Goal: Book appointment/travel/reservation

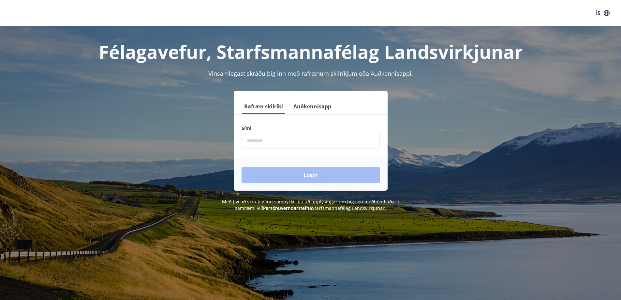
click at [301, 139] on input "phone" at bounding box center [311, 141] width 138 height 16
type input "********"
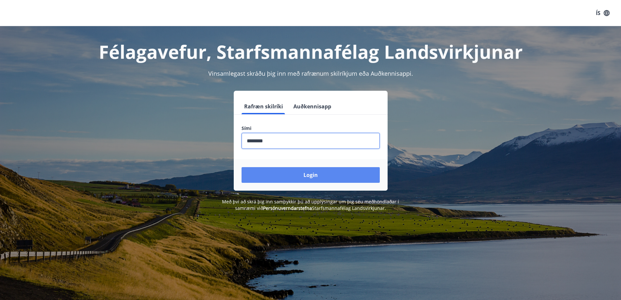
click at [291, 176] on button "Login" at bounding box center [311, 175] width 138 height 16
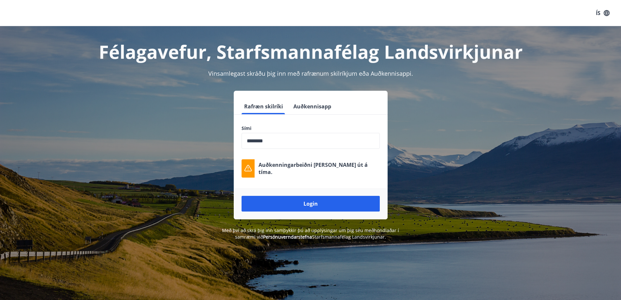
click at [291, 211] on div "Login" at bounding box center [311, 203] width 154 height 31
click at [296, 210] on button "Login" at bounding box center [311, 204] width 138 height 16
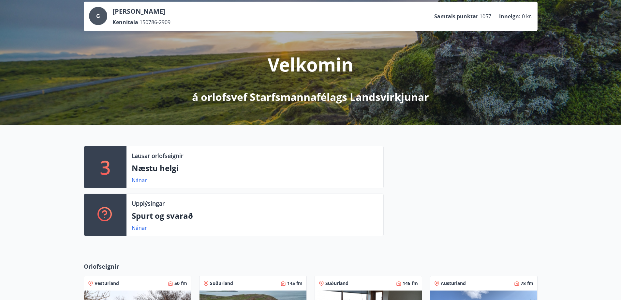
scroll to position [98, 0]
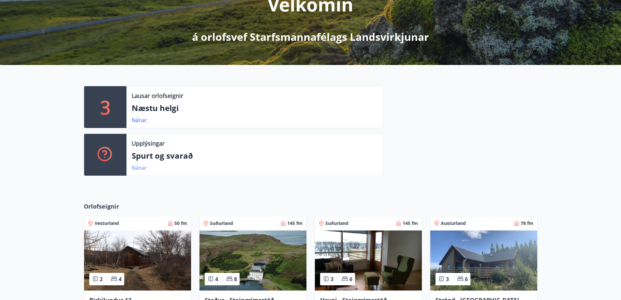
click at [139, 166] on link "Nánar" at bounding box center [139, 167] width 15 height 7
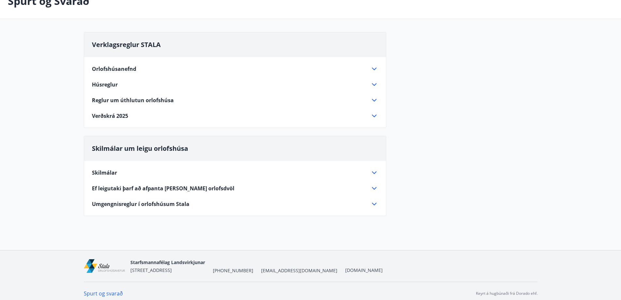
scroll to position [48, 0]
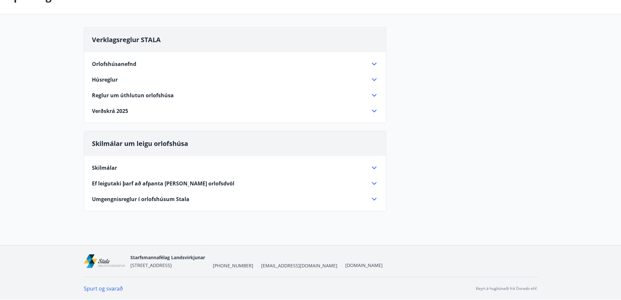
click at [374, 167] on icon at bounding box center [375, 168] width 8 height 8
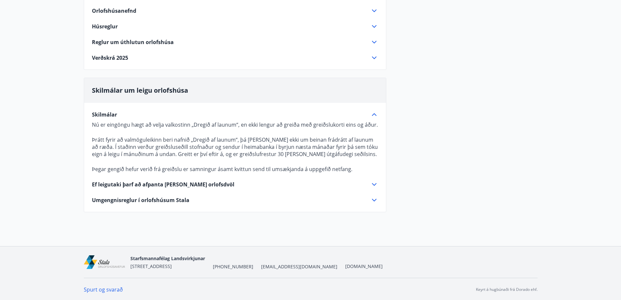
scroll to position [102, 0]
click at [374, 202] on icon at bounding box center [375, 199] width 8 height 8
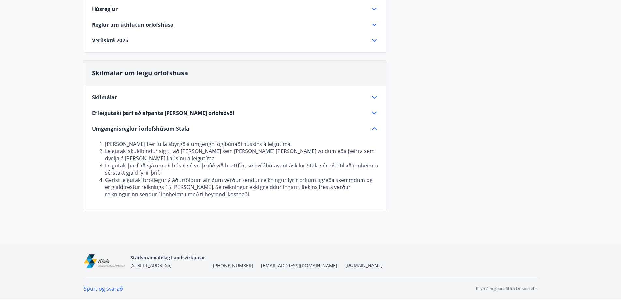
scroll to position [0, 0]
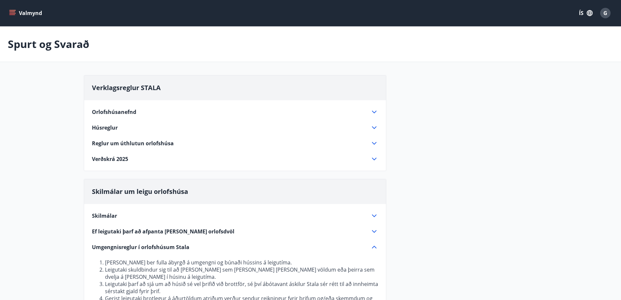
click at [15, 9] on button "Valmynd" at bounding box center [26, 13] width 37 height 12
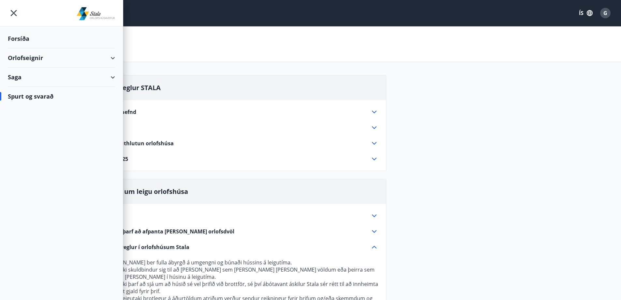
click at [116, 57] on icon at bounding box center [113, 58] width 8 height 8
click at [29, 87] on div "Bókunardagatal" at bounding box center [61, 88] width 97 height 14
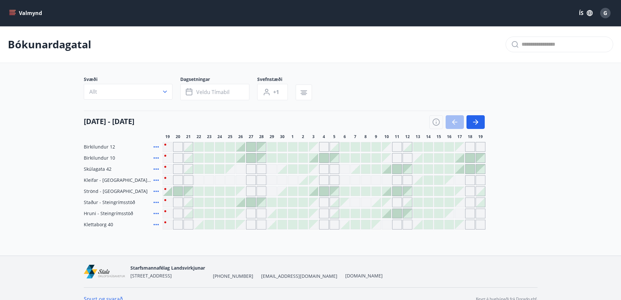
scroll to position [10, 0]
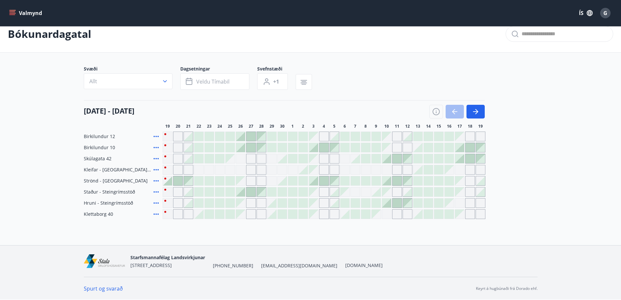
click at [456, 114] on div at bounding box center [457, 112] width 55 height 14
click at [474, 109] on icon "button" at bounding box center [476, 112] width 8 height 8
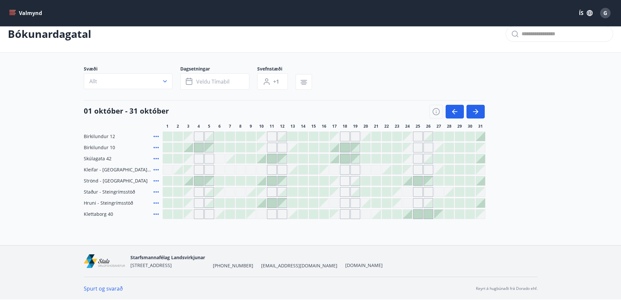
click at [454, 111] on icon "button" at bounding box center [454, 111] width 5 height 1
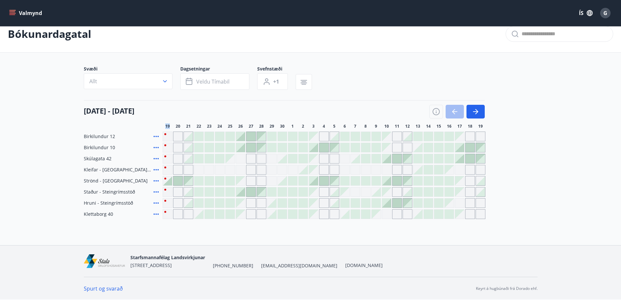
click at [454, 111] on div at bounding box center [457, 112] width 55 height 14
click at [437, 115] on icon "button" at bounding box center [436, 111] width 7 height 7
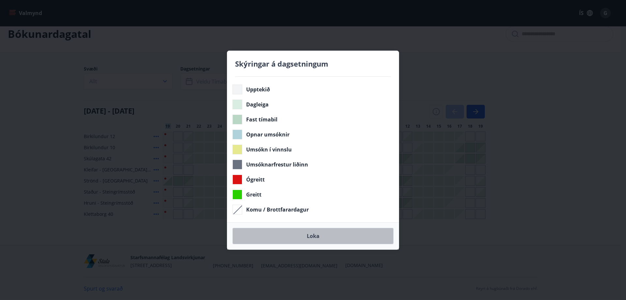
click at [315, 235] on button "Loka" at bounding box center [313, 236] width 161 height 16
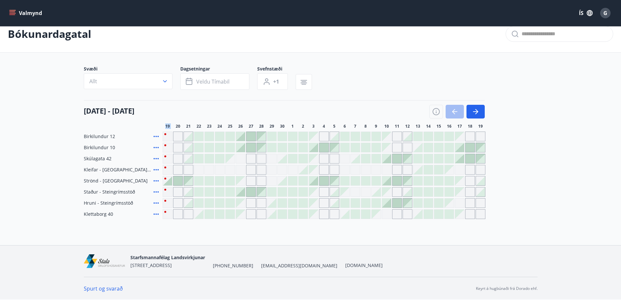
click at [155, 192] on icon at bounding box center [156, 191] width 5 height 1
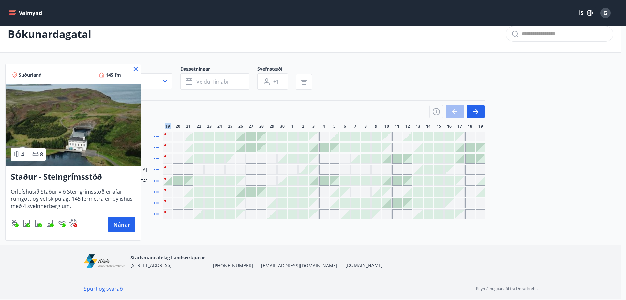
click at [135, 68] on icon at bounding box center [135, 69] width 5 height 5
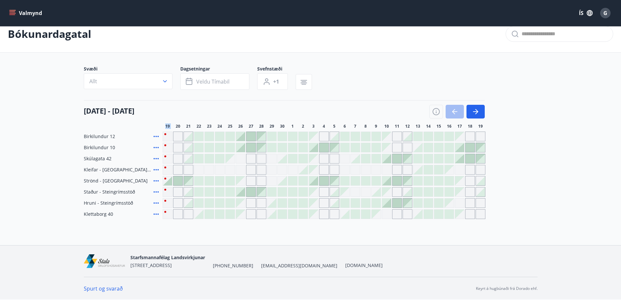
click at [605, 15] on span "G" at bounding box center [606, 12] width 4 height 7
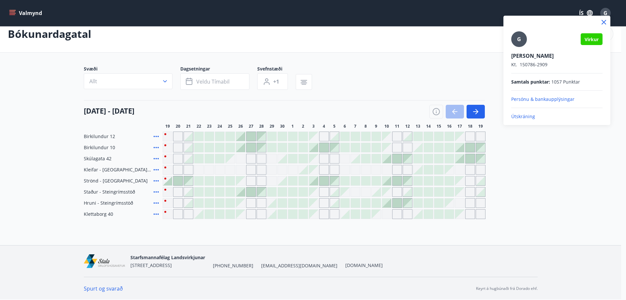
click at [605, 15] on div at bounding box center [313, 150] width 626 height 300
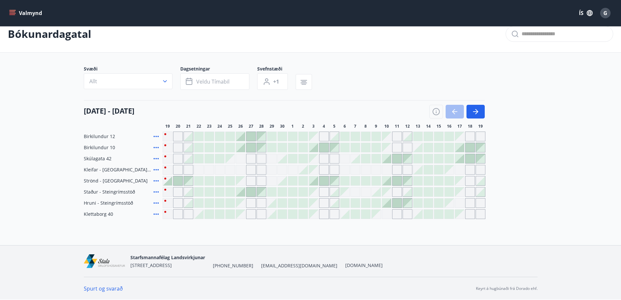
click at [591, 13] on icon "button" at bounding box center [590, 13] width 6 height 6
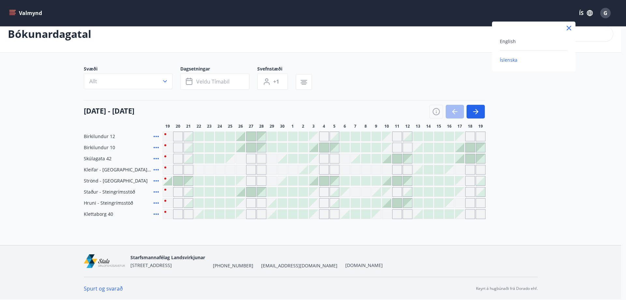
click at [591, 13] on div at bounding box center [313, 150] width 626 height 300
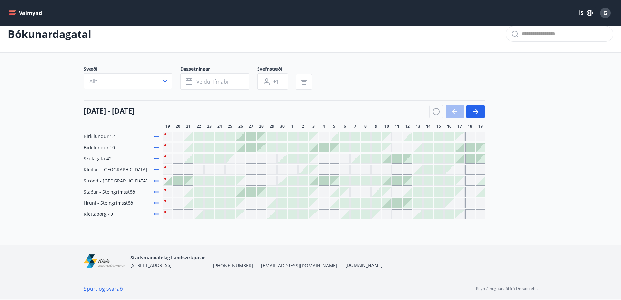
click at [167, 132] on div "Gráir dagar eru ekki bókanlegir" at bounding box center [168, 136] width 10 height 10
click at [165, 134] on div "Gráir dagar eru ekki bókanlegir" at bounding box center [168, 136] width 10 height 10
click at [470, 110] on button "button" at bounding box center [476, 112] width 18 height 14
